Goal: Task Accomplishment & Management: Complete application form

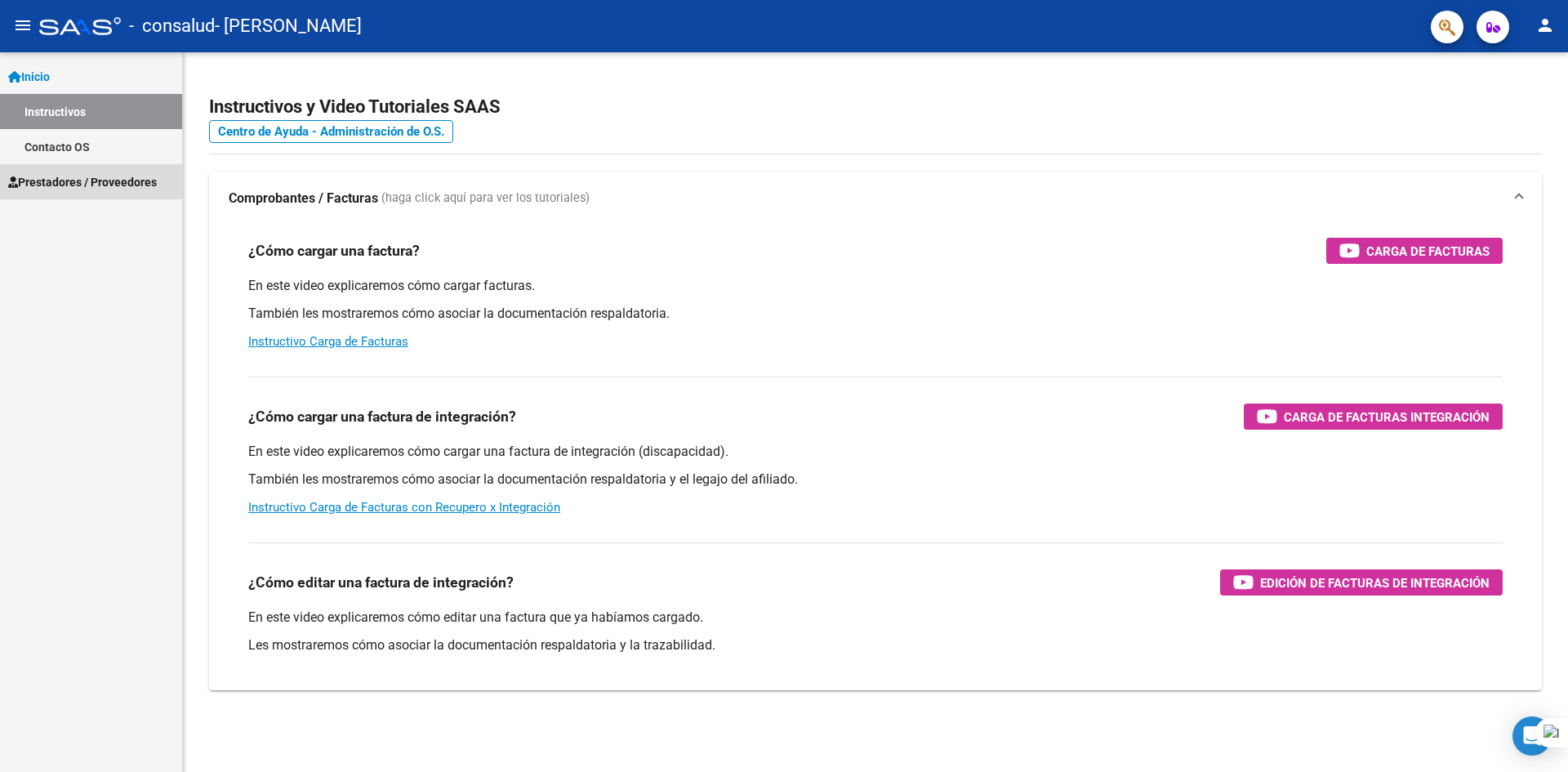
click at [89, 178] on span "Prestadores / Proveedores" at bounding box center [82, 183] width 149 height 18
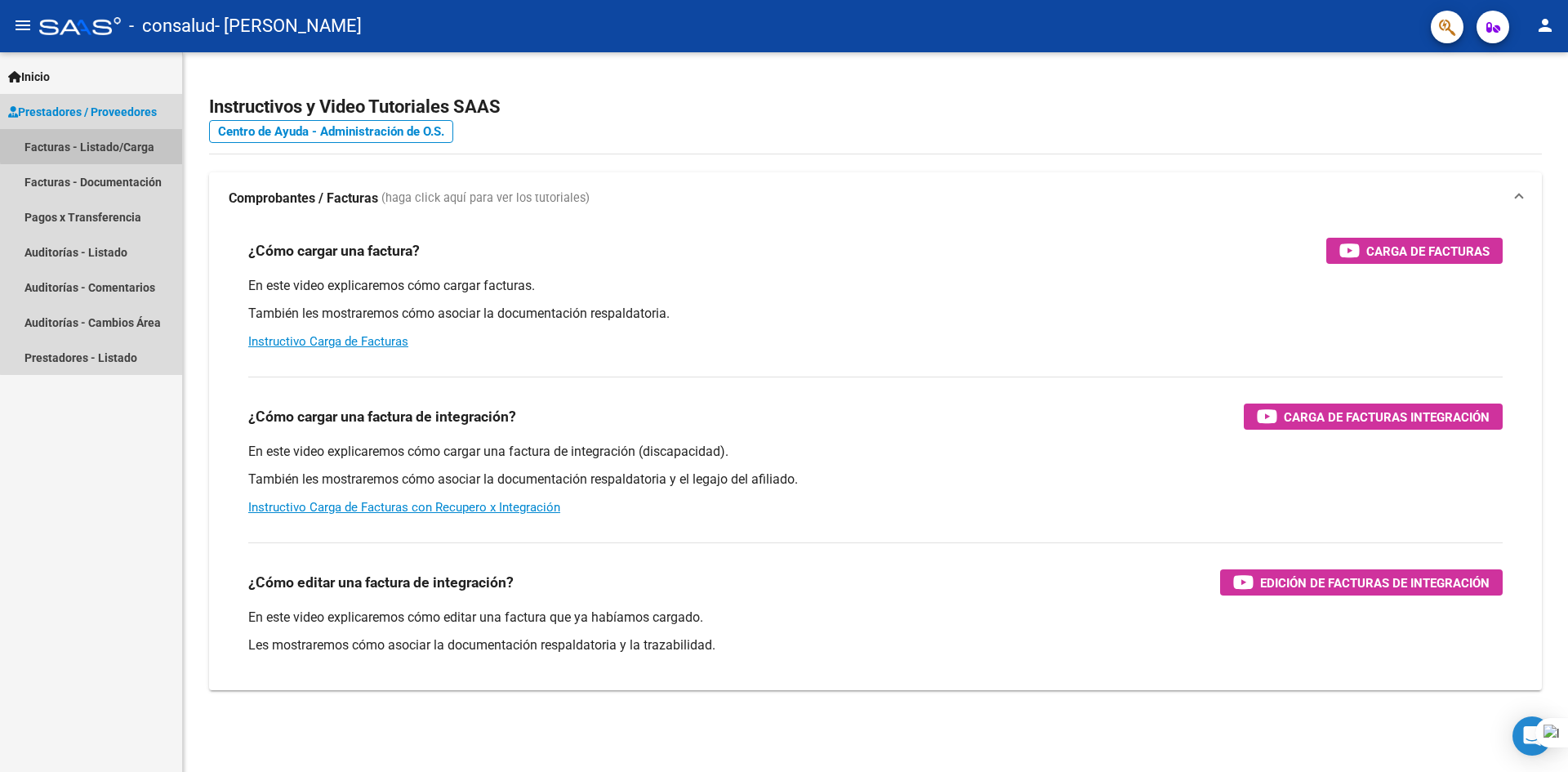
click at [93, 144] on link "Facturas - Listado/Carga" at bounding box center [91, 147] width 183 height 35
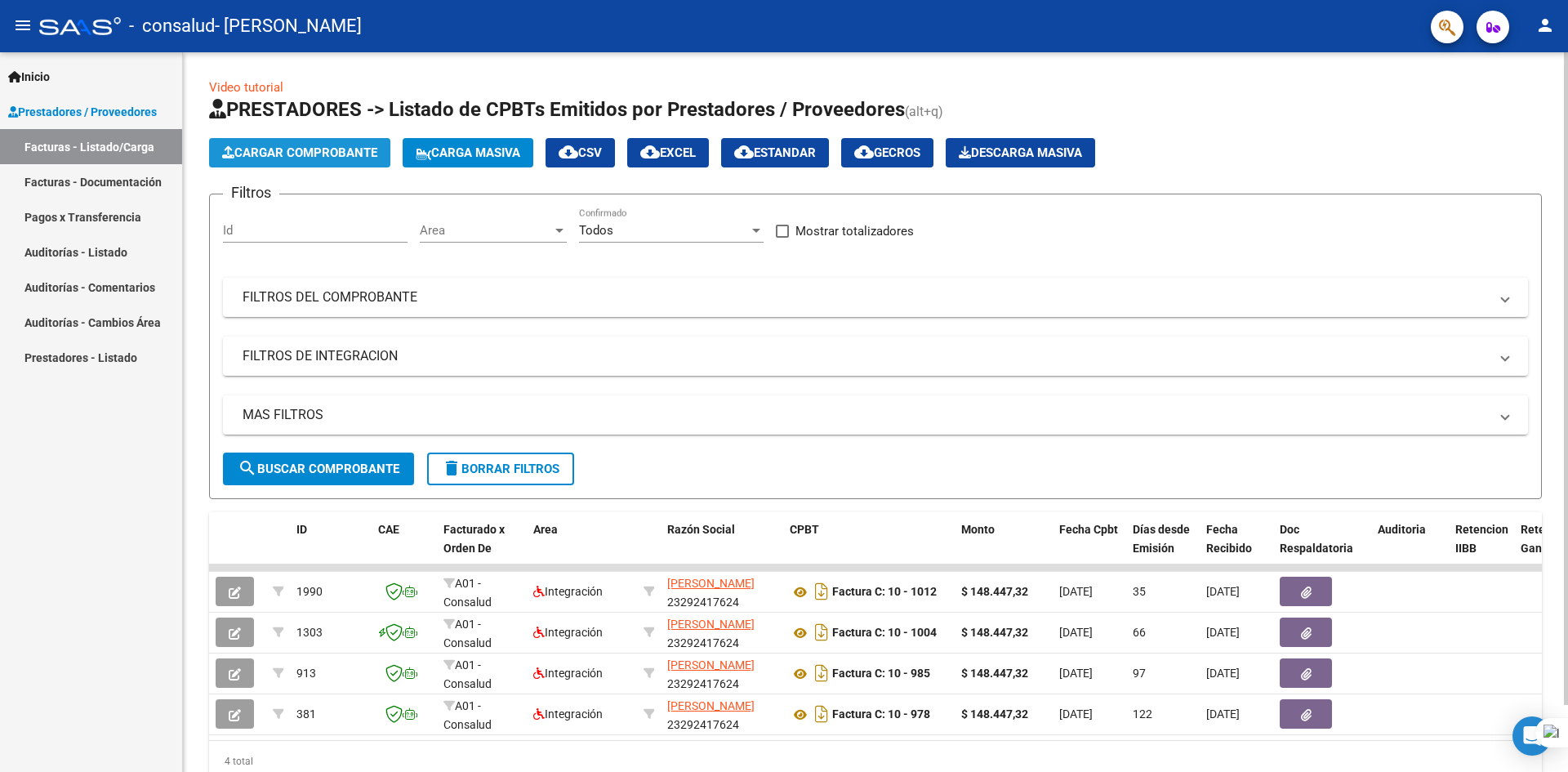
click at [336, 153] on span "Cargar Comprobante" at bounding box center [299, 153] width 155 height 15
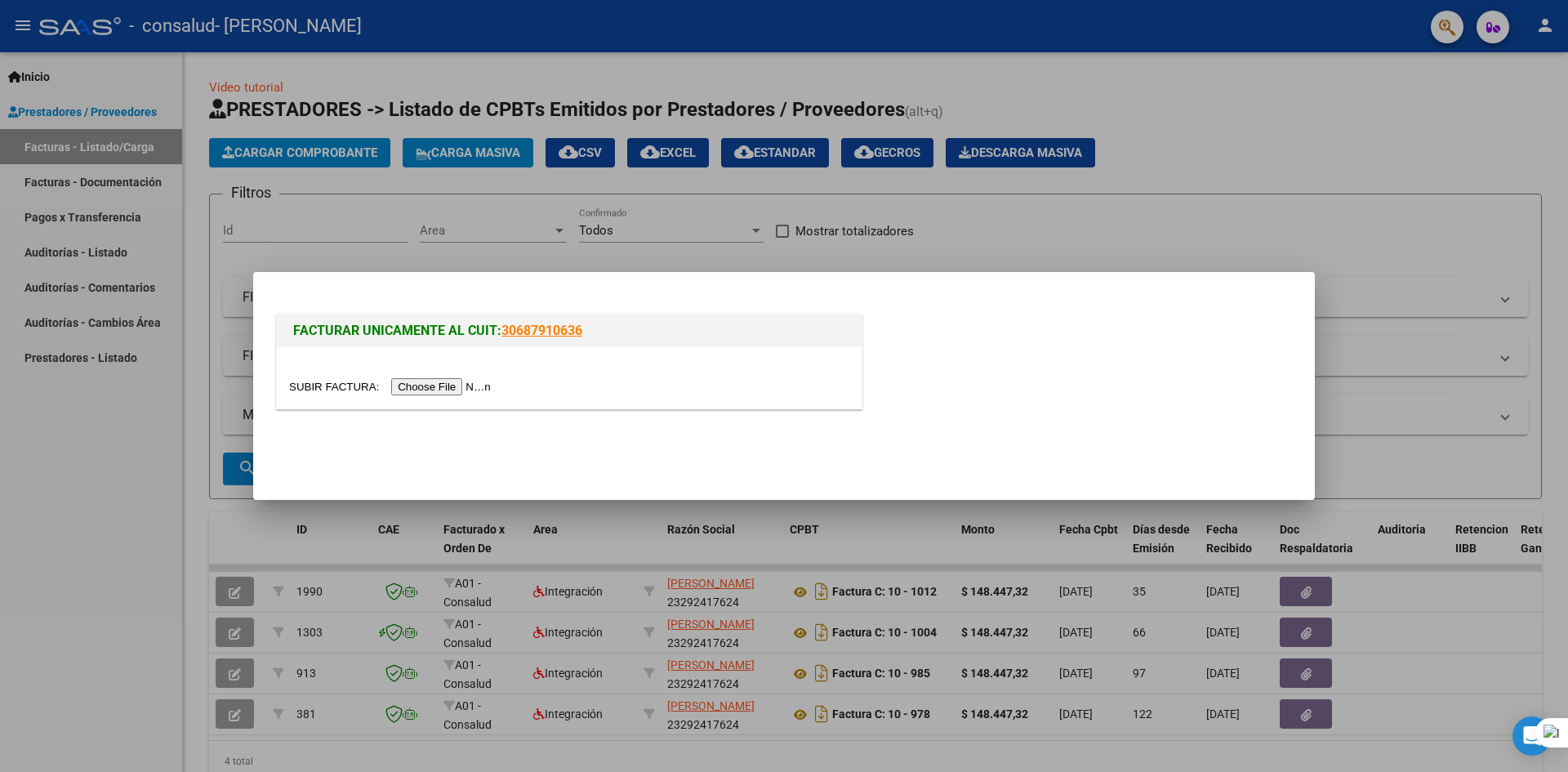
click at [459, 383] on input "file" at bounding box center [392, 387] width 207 height 17
click at [480, 383] on input "file" at bounding box center [392, 387] width 207 height 17
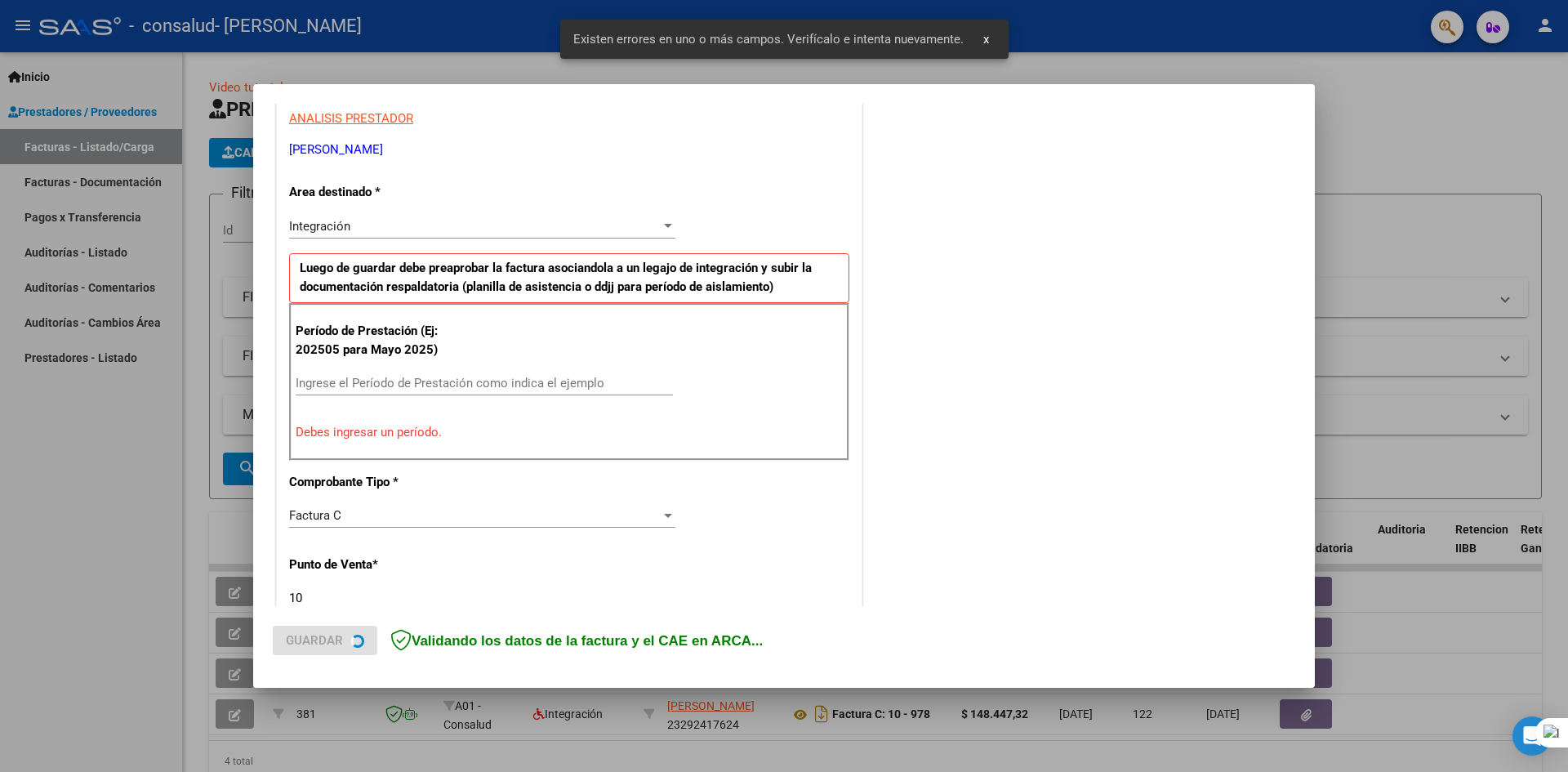
scroll to position [318, 0]
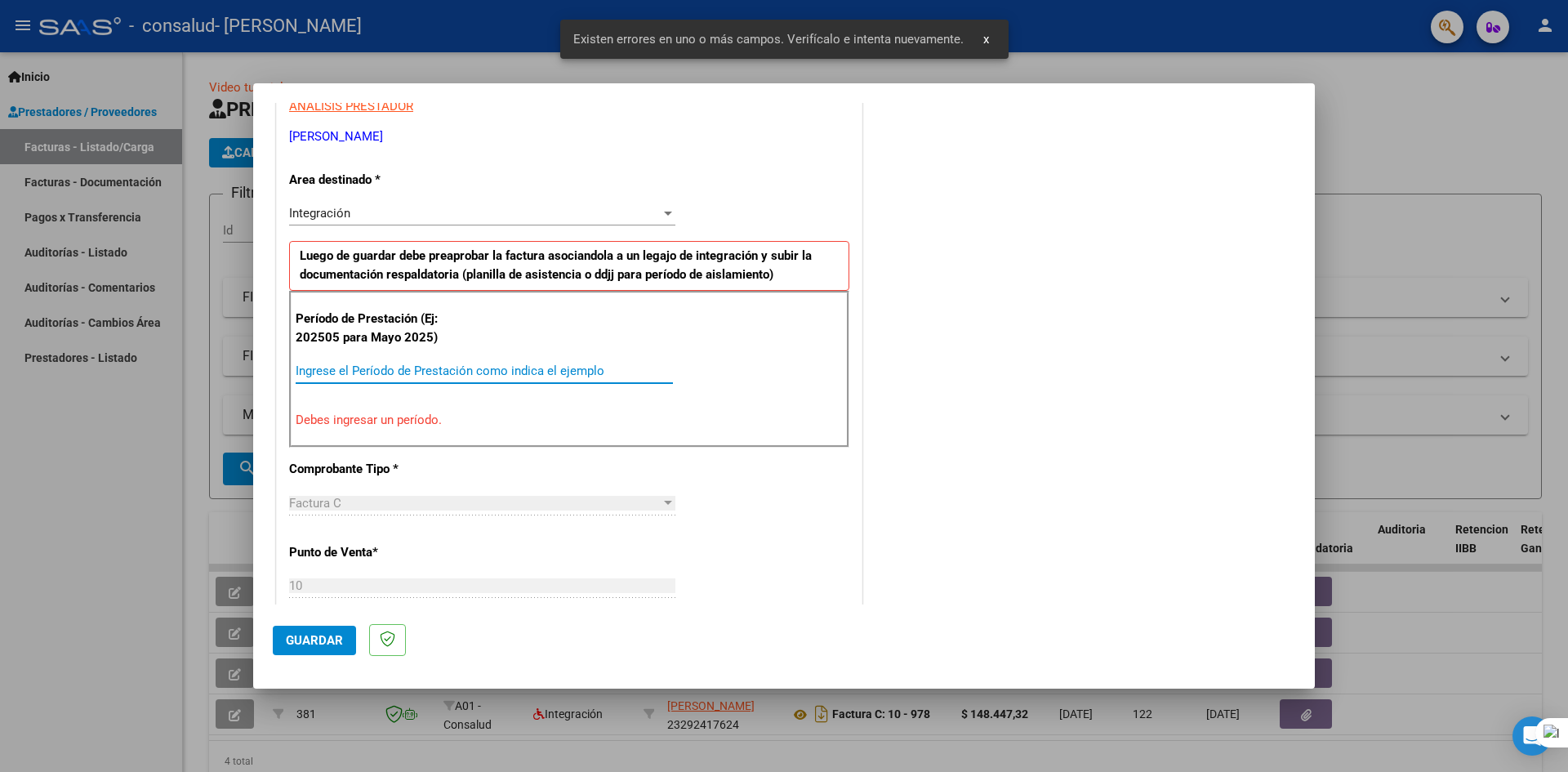
click at [505, 366] on input "Ingrese el Período de Prestación como indica el ejemplo" at bounding box center [484, 371] width 377 height 15
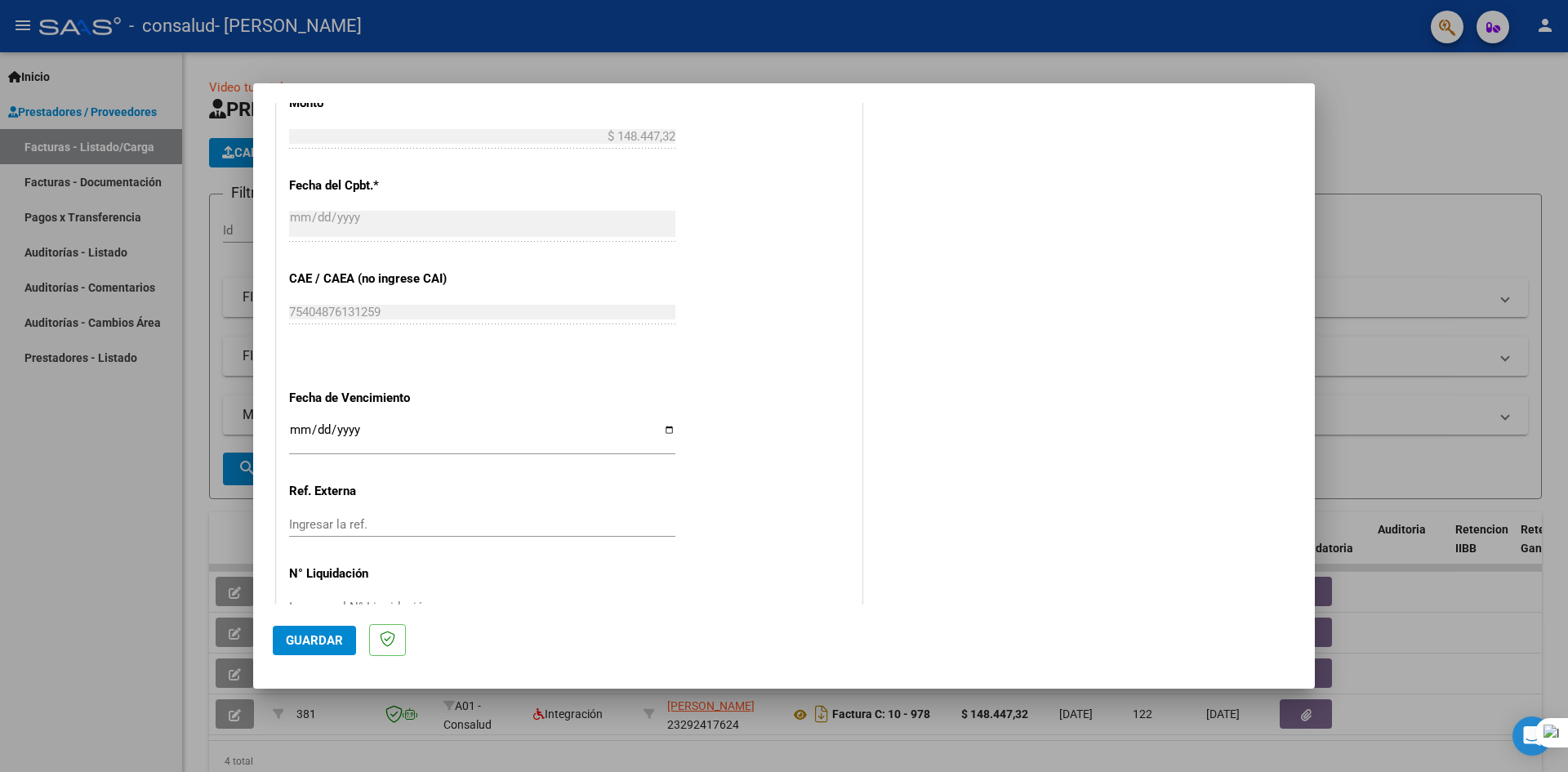
scroll to position [936, 0]
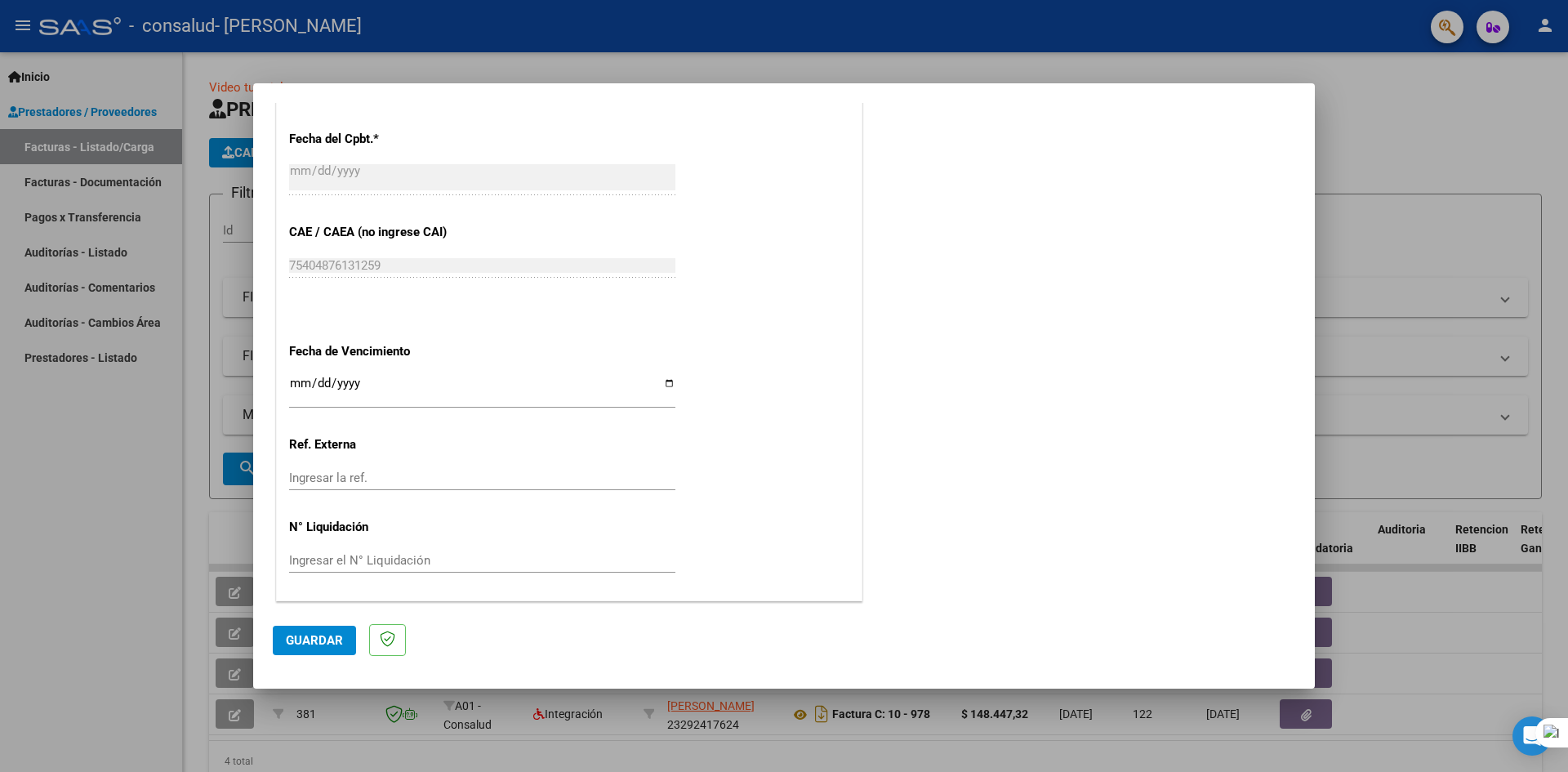
type input "202509"
click at [661, 382] on input "Ingresar la fecha" at bounding box center [483, 390] width 387 height 27
click at [543, 497] on div "Ingresar la ref." at bounding box center [483, 486] width 387 height 40
click at [303, 645] on span "Guardar" at bounding box center [314, 641] width 57 height 15
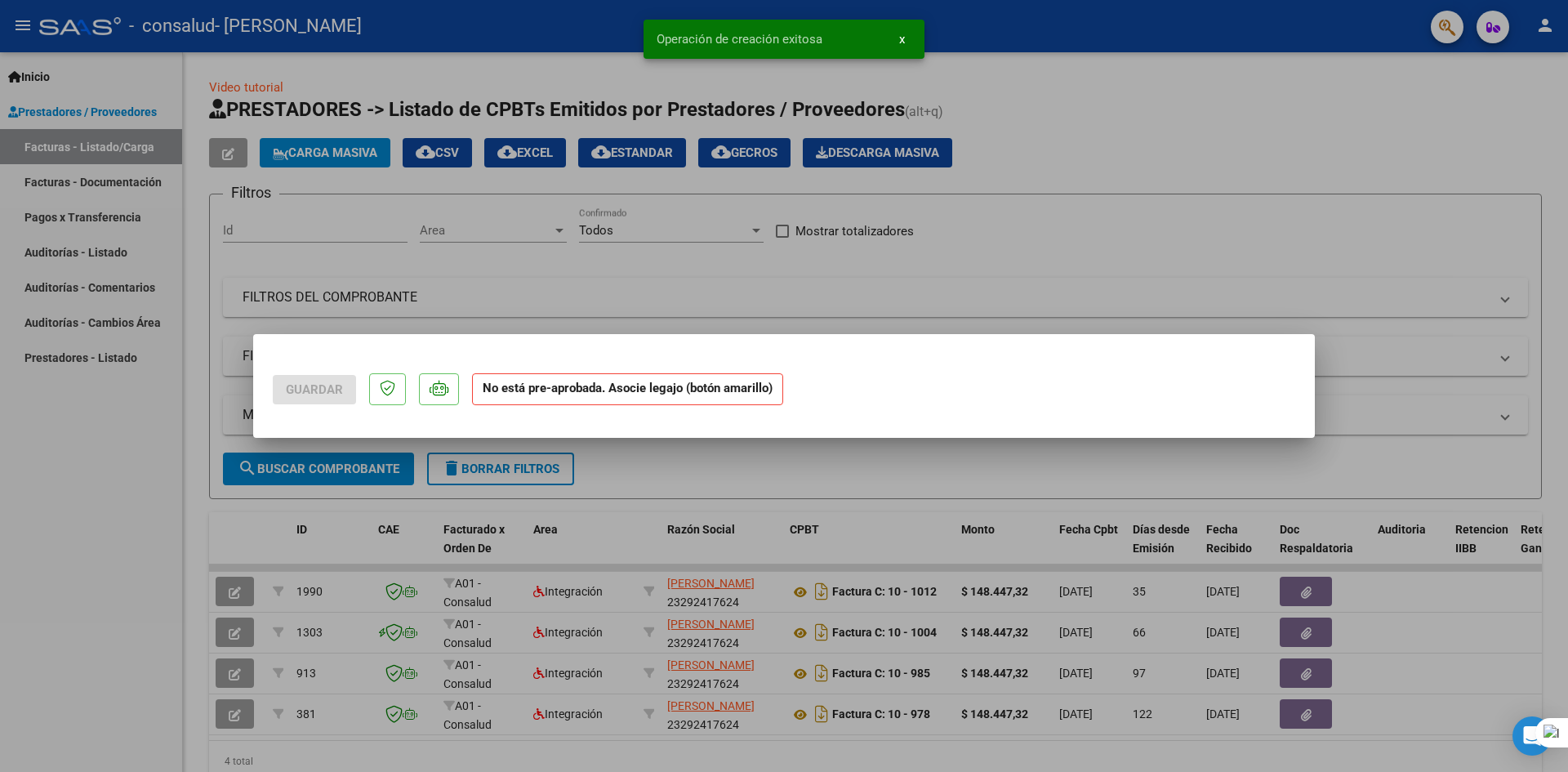
scroll to position [0, 0]
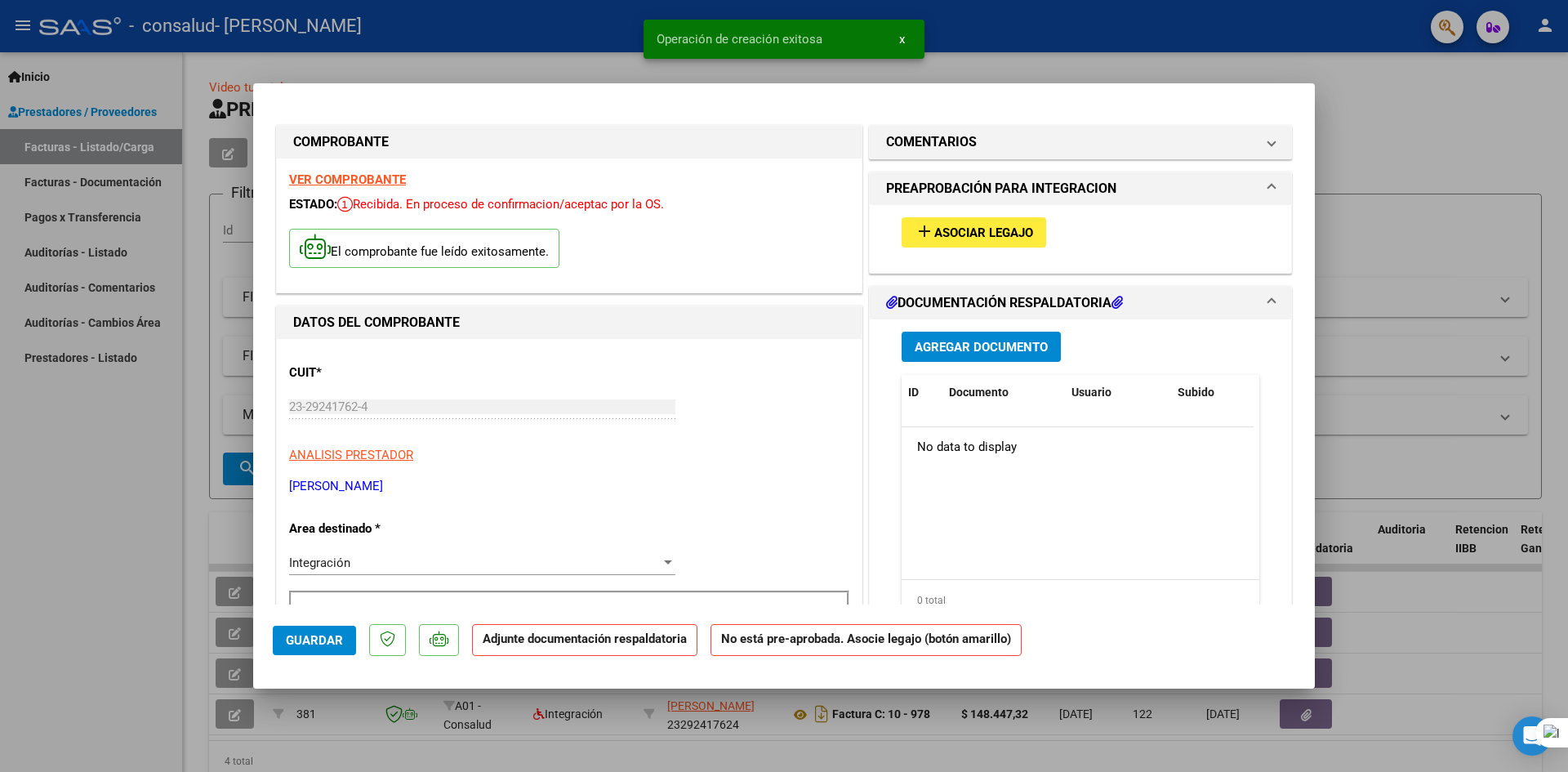
click at [940, 237] on span "Asociar Legajo" at bounding box center [983, 233] width 99 height 15
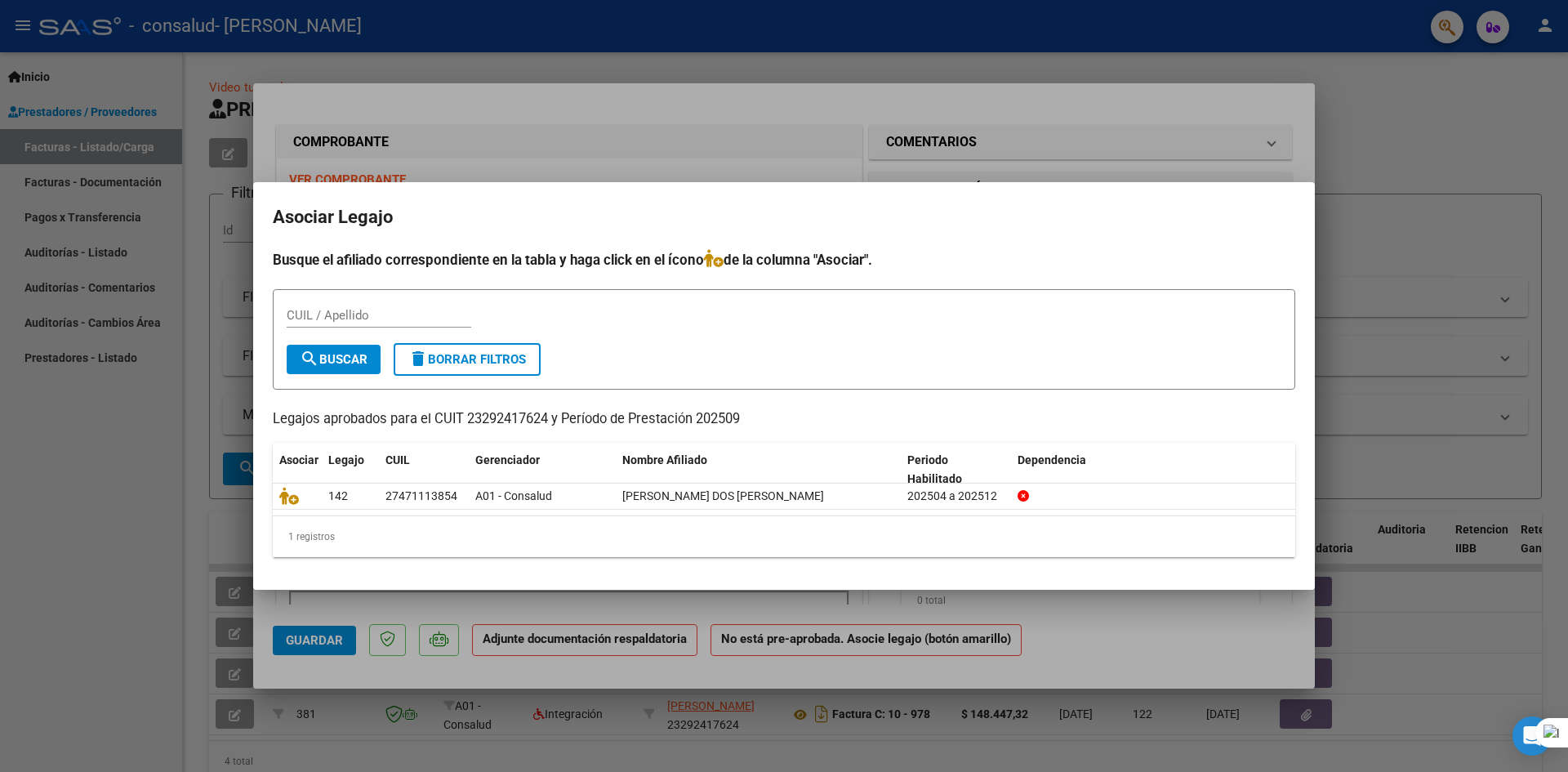
click at [738, 102] on div at bounding box center [784, 386] width 1568 height 772
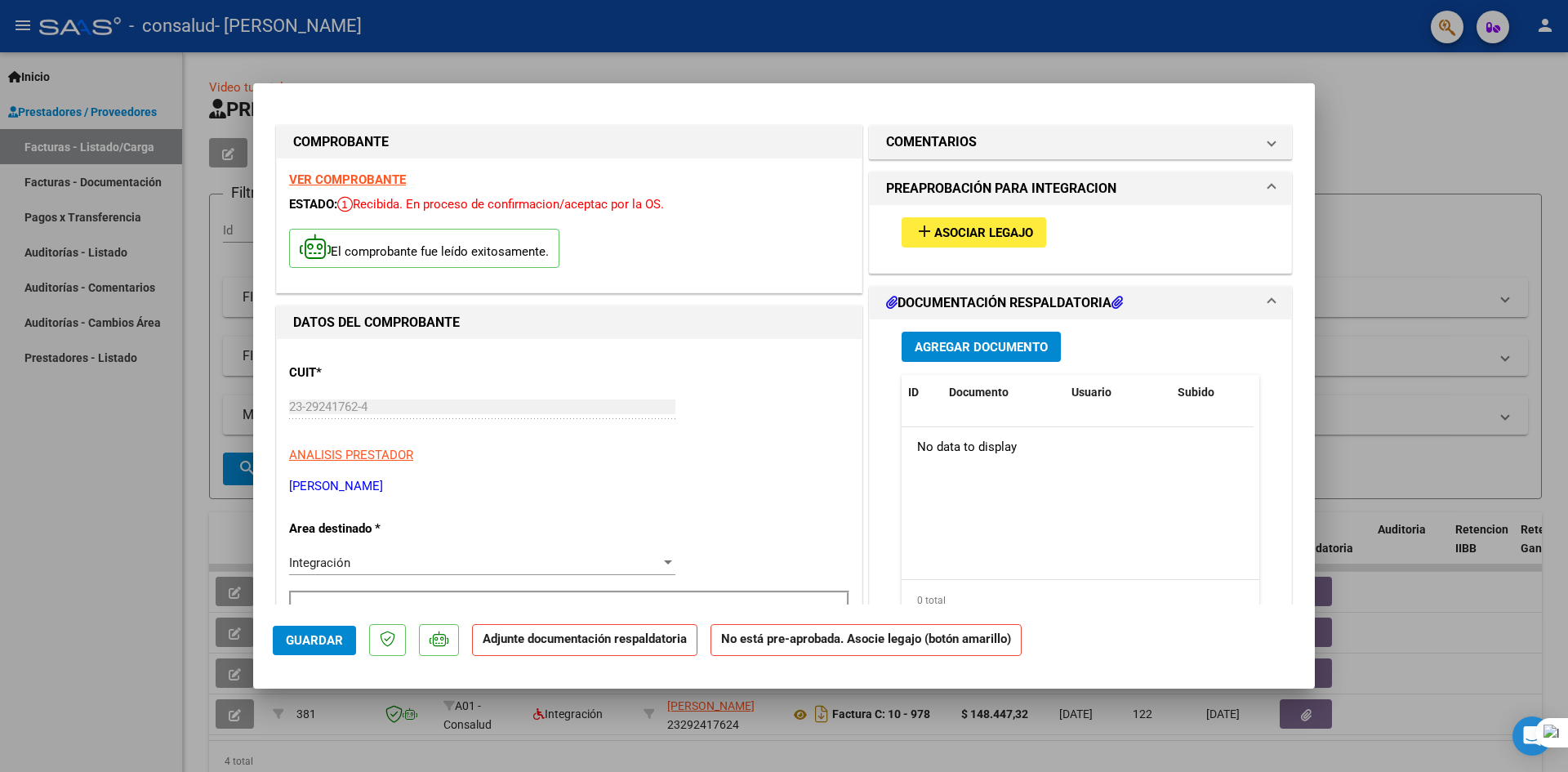
click at [957, 344] on span "Agregar Documento" at bounding box center [981, 348] width 133 height 15
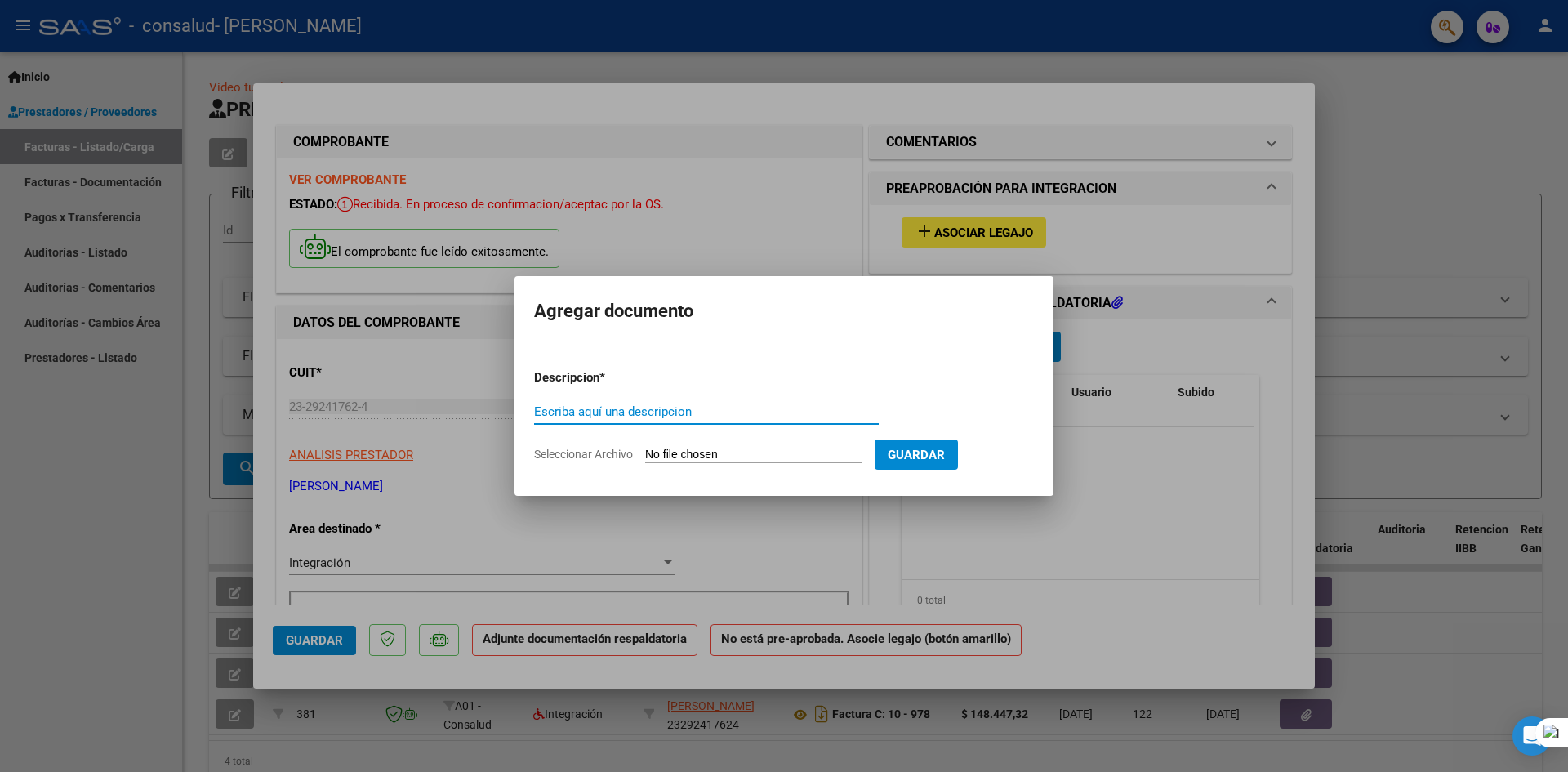
click at [666, 452] on input "Seleccionar Archivo" at bounding box center [753, 456] width 217 height 16
type input "C:\fakepath\[PERSON_NAME].pdf"
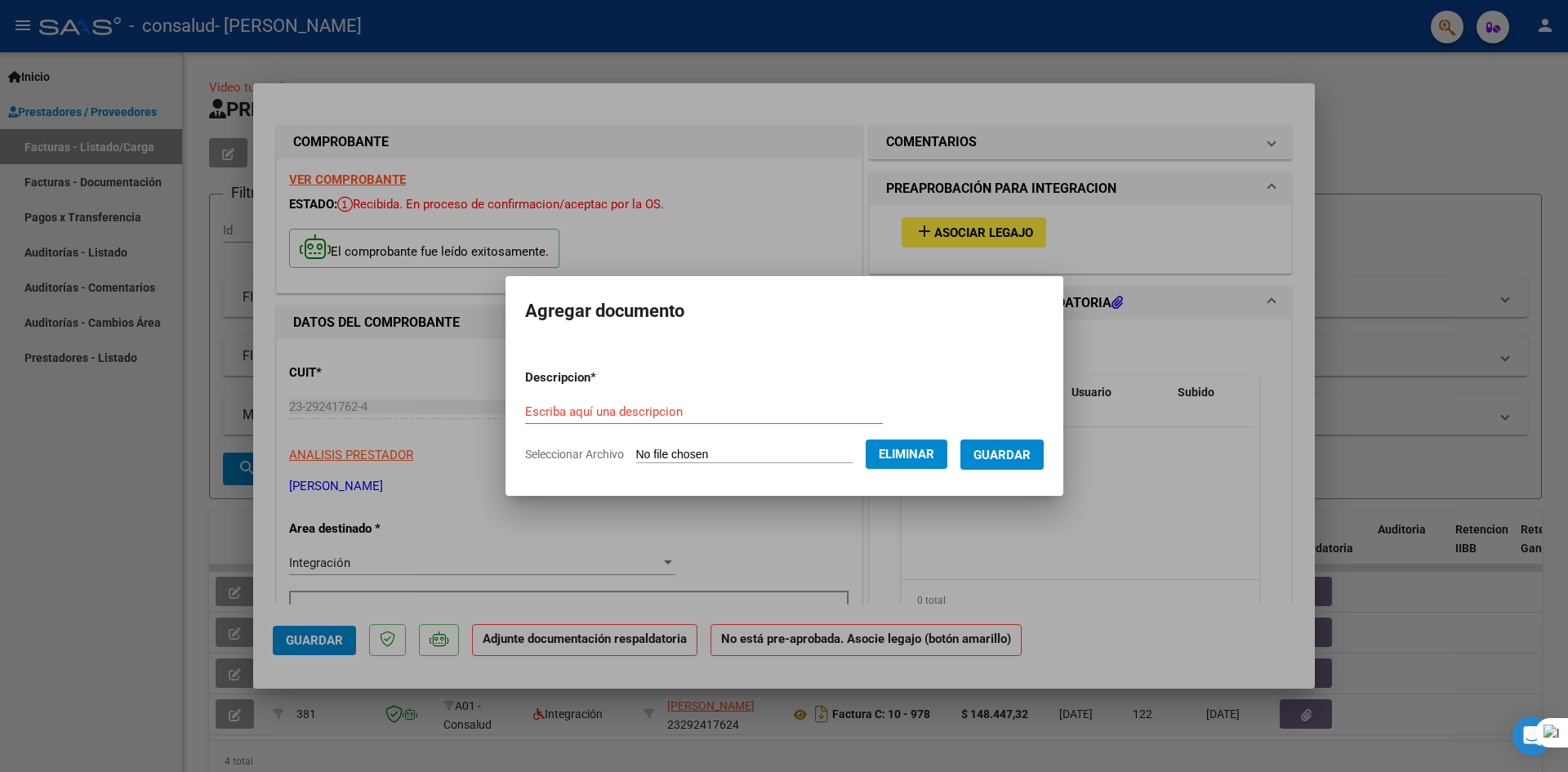
click at [673, 404] on input "Escriba aquí una descripcion" at bounding box center [704, 412] width 358 height 15
type input "ASISTENCIA sandy"
click at [1013, 458] on span "Guardar" at bounding box center [1002, 456] width 57 height 15
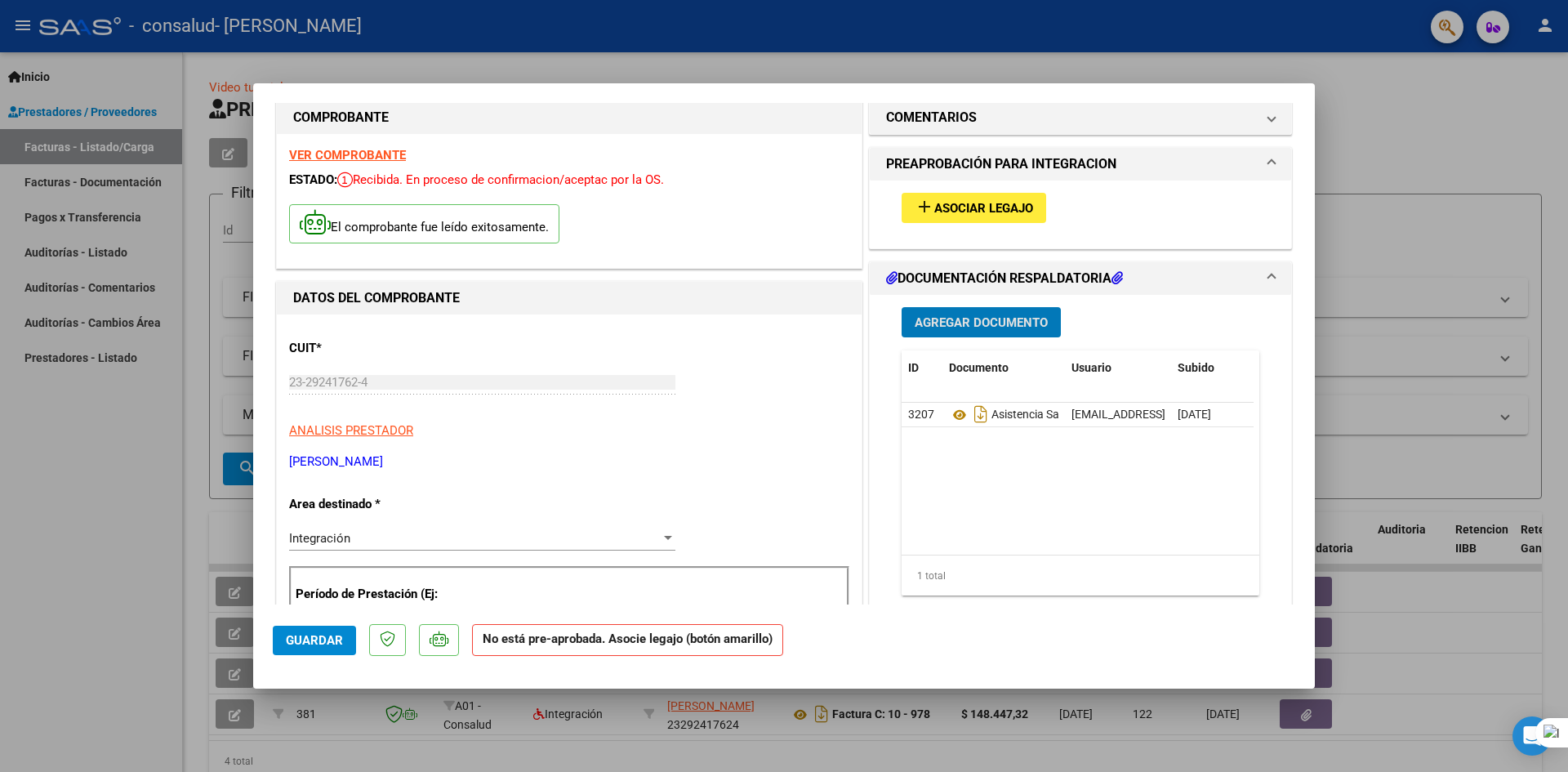
scroll to position [20, 0]
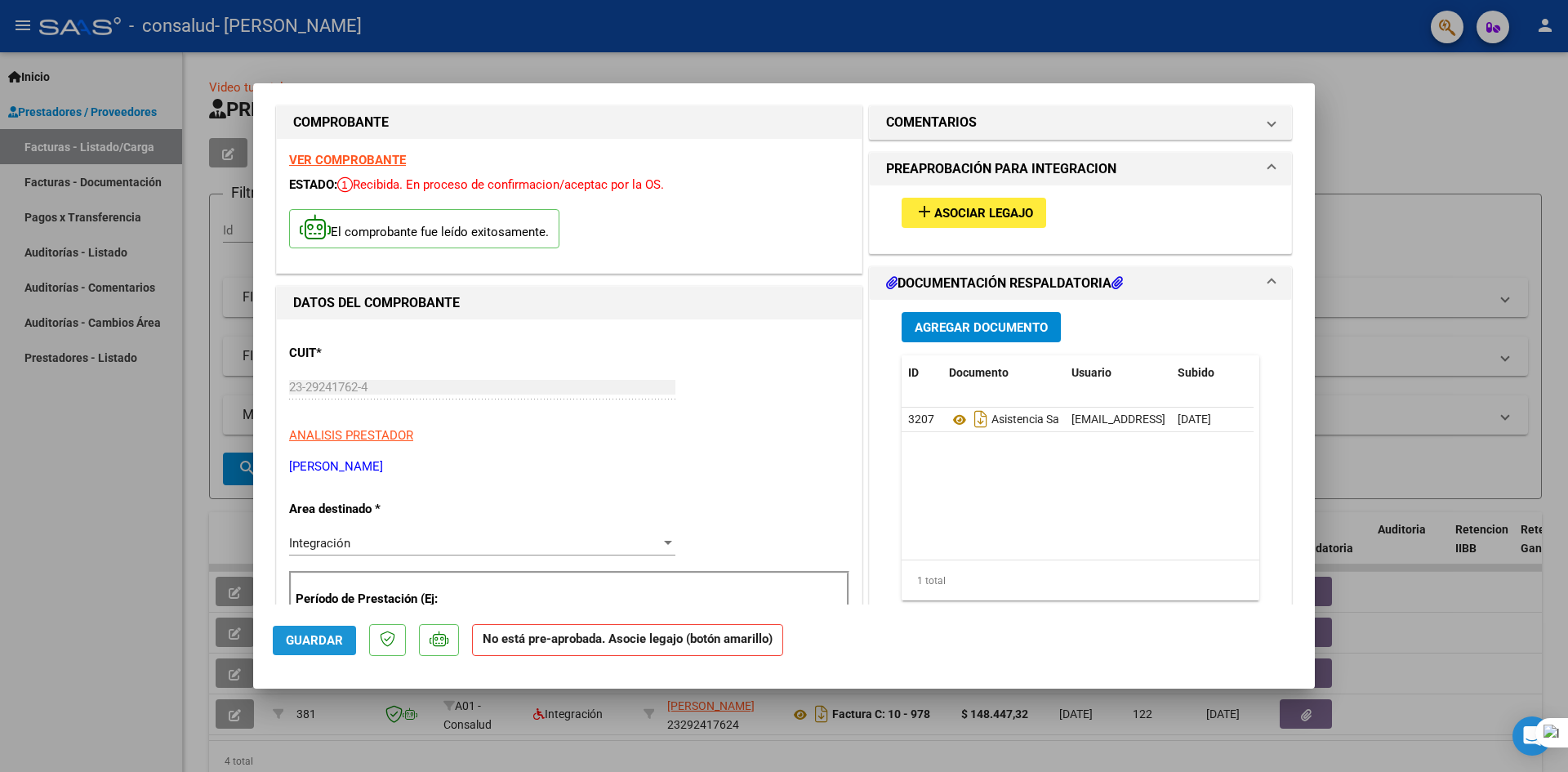
click at [304, 631] on button "Guardar" at bounding box center [314, 640] width 83 height 29
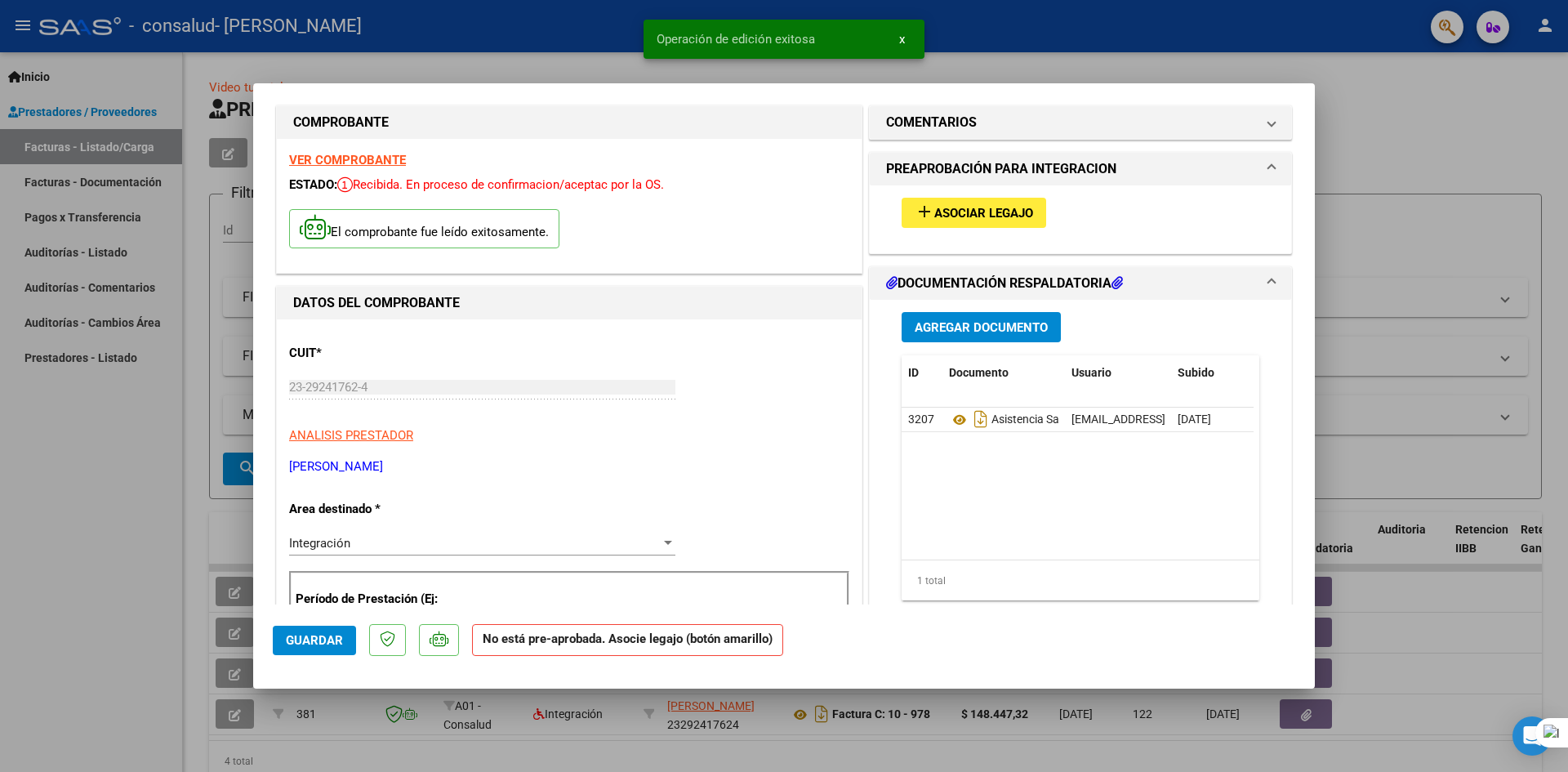
click at [479, 42] on div at bounding box center [784, 386] width 1568 height 772
type input "$ 0,00"
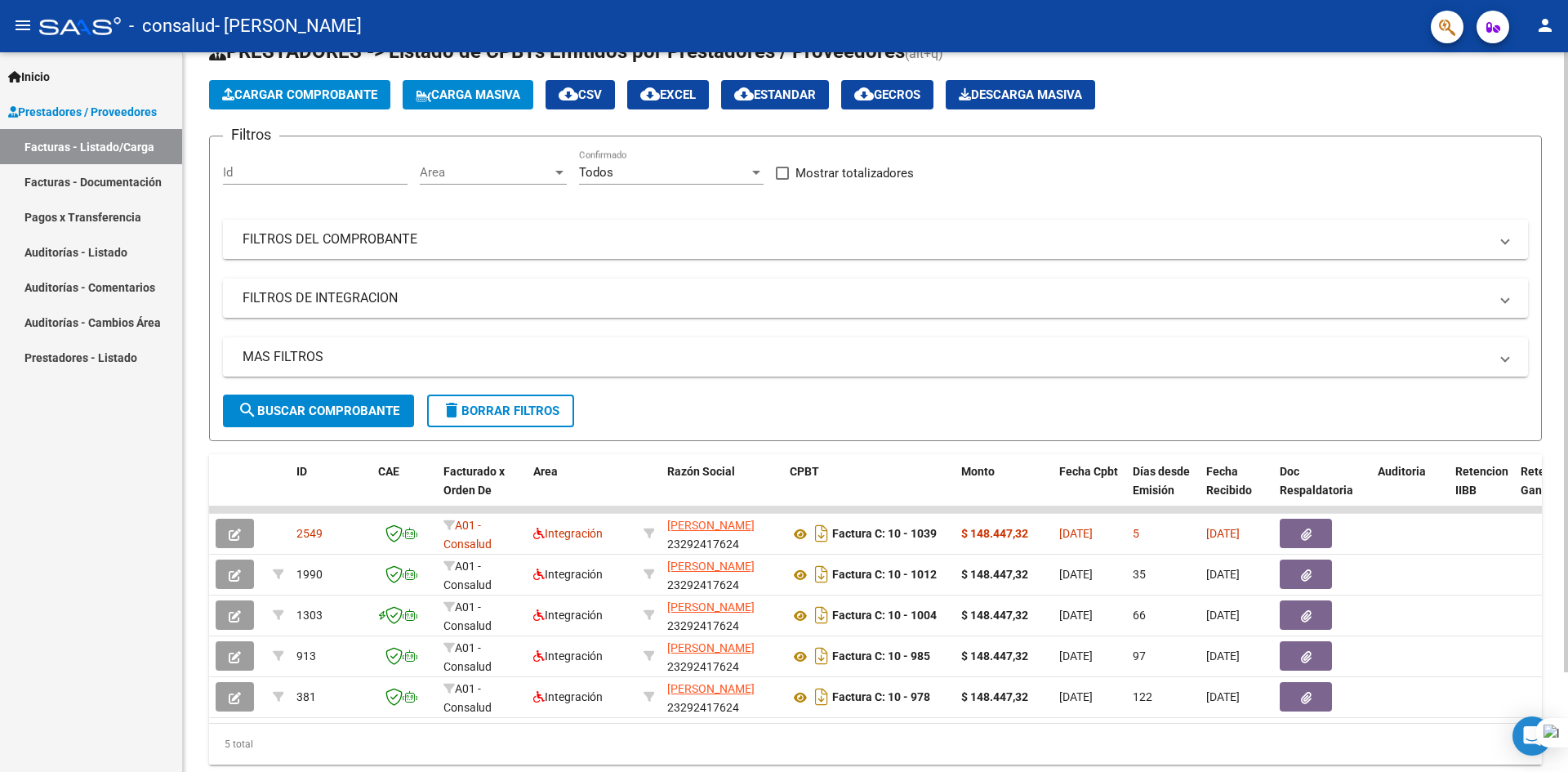
scroll to position [81, 0]
